Goal: Transaction & Acquisition: Subscribe to service/newsletter

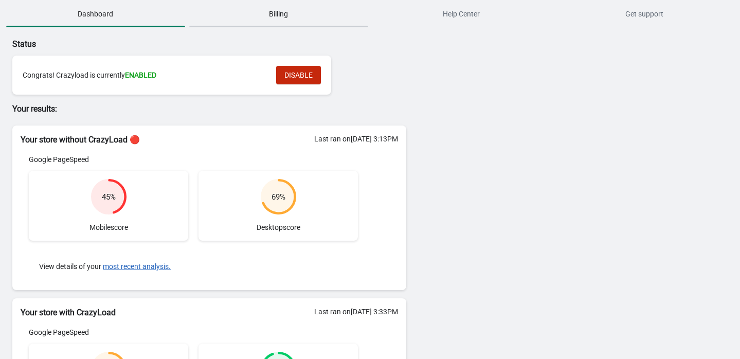
click at [284, 18] on span "Billing" at bounding box center [278, 14] width 179 height 19
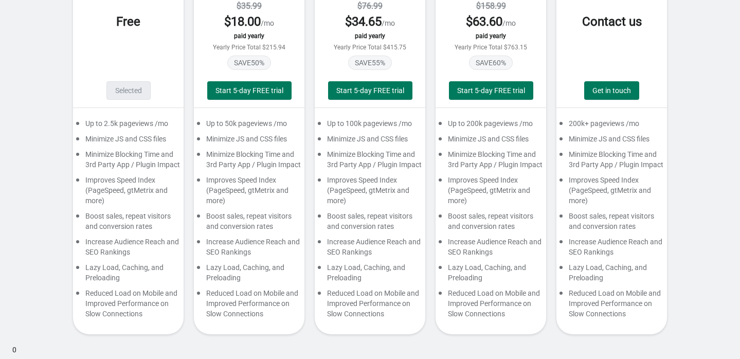
scroll to position [20, 0]
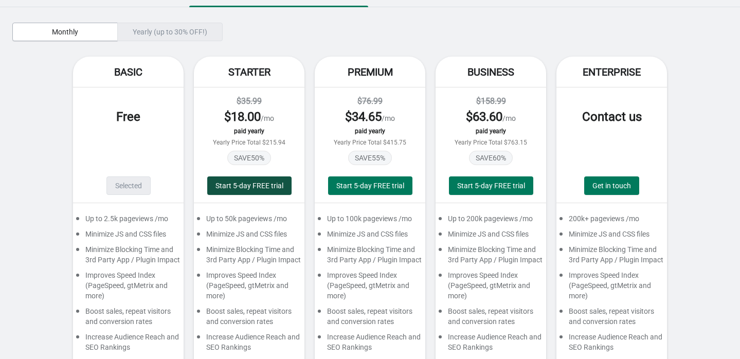
click at [256, 186] on span "Start 5-day FREE trial" at bounding box center [249, 185] width 68 height 8
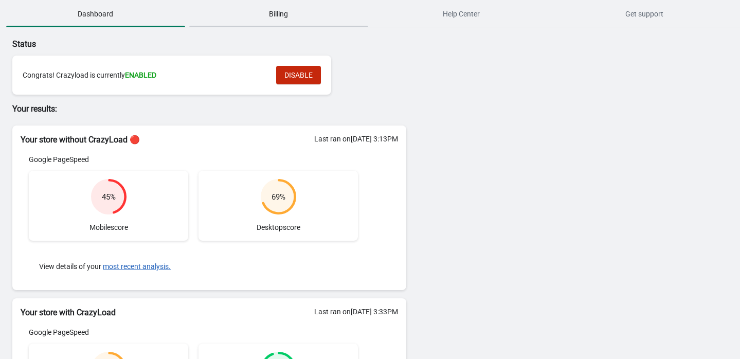
click at [291, 11] on span "Billing" at bounding box center [278, 14] width 179 height 19
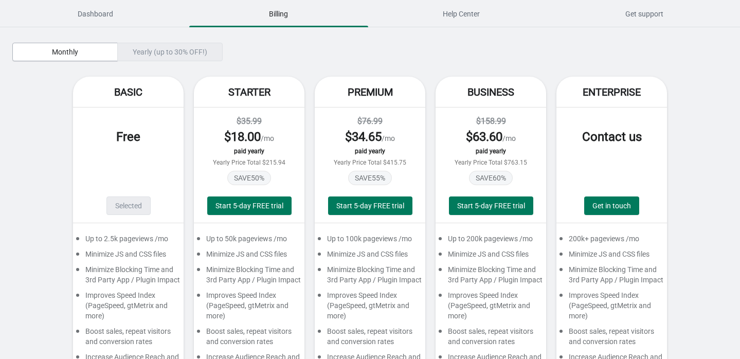
click at [152, 56] on div "Yearly (up to 30% OFF!)" at bounding box center [169, 52] width 105 height 19
click at [139, 47] on div "Yearly (up to 30% OFF!)" at bounding box center [169, 52] width 105 height 19
click at [90, 57] on button "Monthly" at bounding box center [64, 52] width 105 height 19
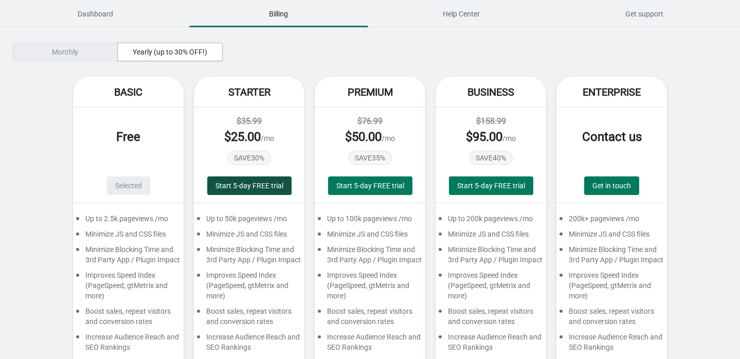
click at [263, 186] on span "Start 5-day FREE trial" at bounding box center [249, 185] width 68 height 8
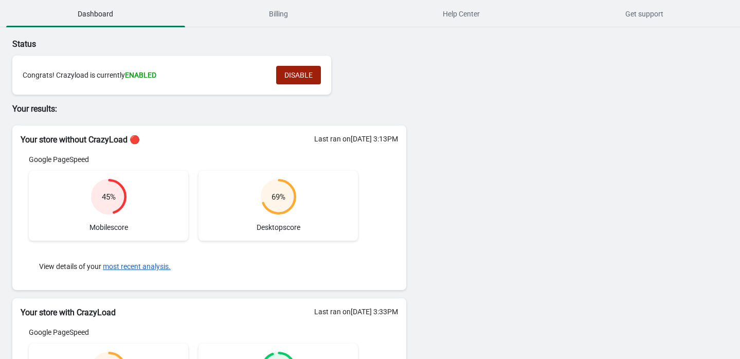
click at [290, 74] on span "DISABLE" at bounding box center [298, 75] width 28 height 8
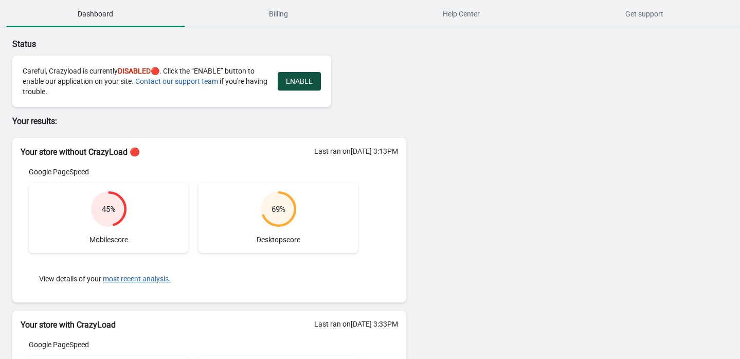
click at [299, 81] on span "ENABLE" at bounding box center [299, 81] width 27 height 8
